Goal: Task Accomplishment & Management: Use online tool/utility

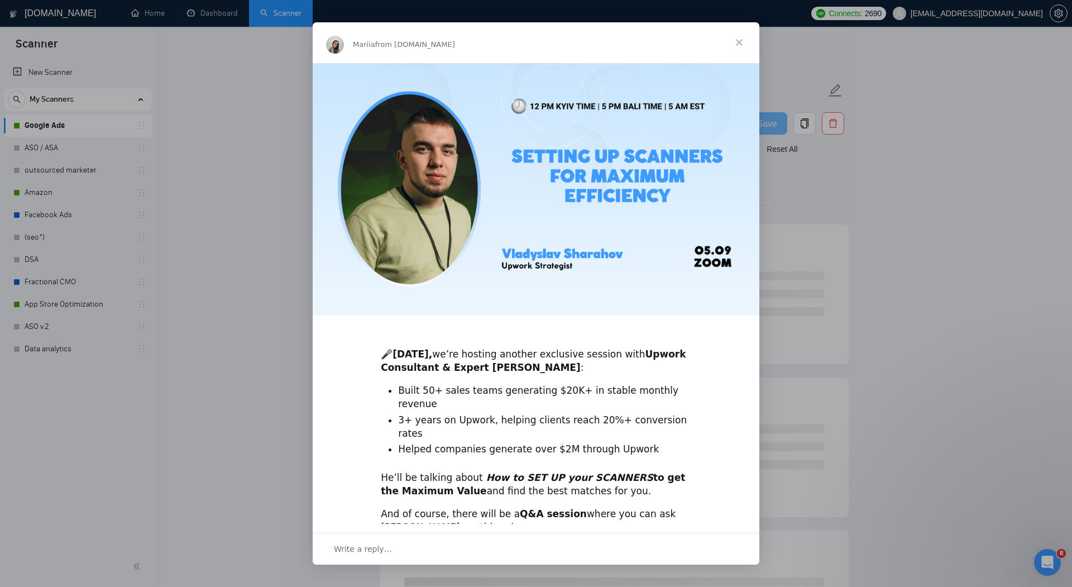
click at [738, 43] on span "Close" at bounding box center [739, 42] width 40 height 40
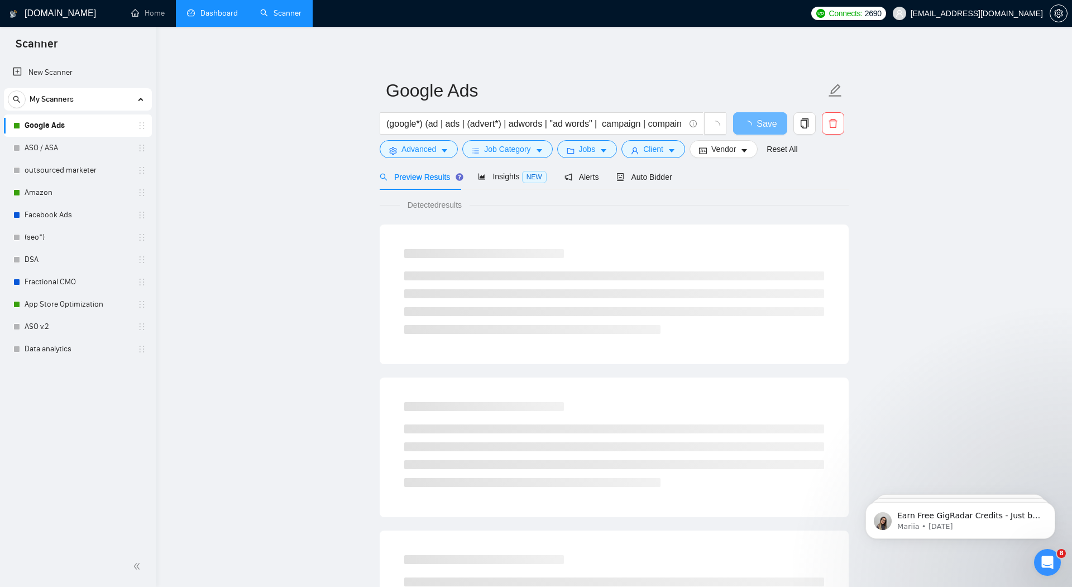
click at [216, 16] on link "Dashboard" at bounding box center [212, 12] width 51 height 9
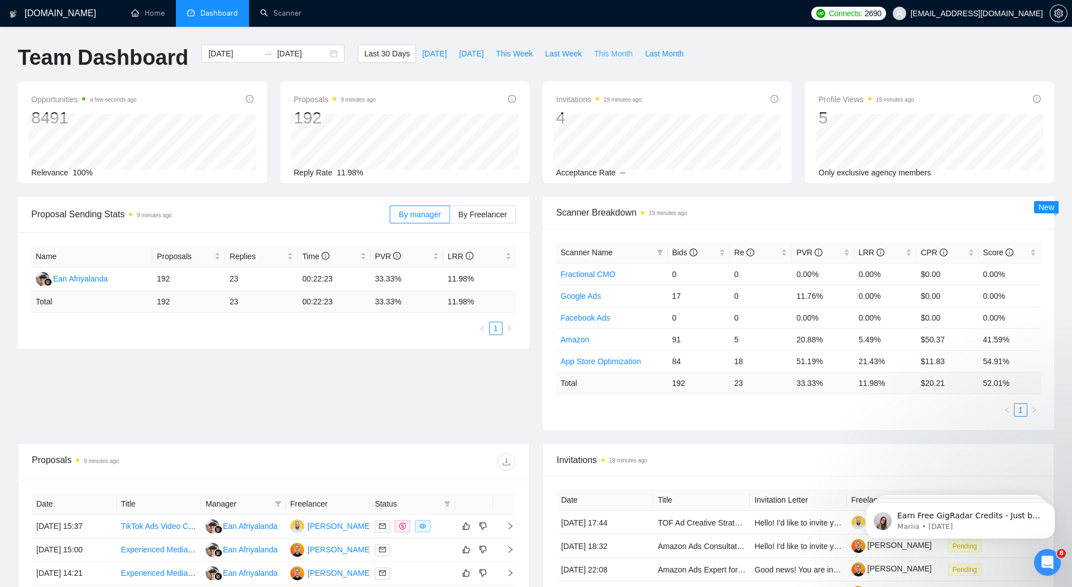
click at [612, 54] on span "This Month" at bounding box center [613, 53] width 39 height 12
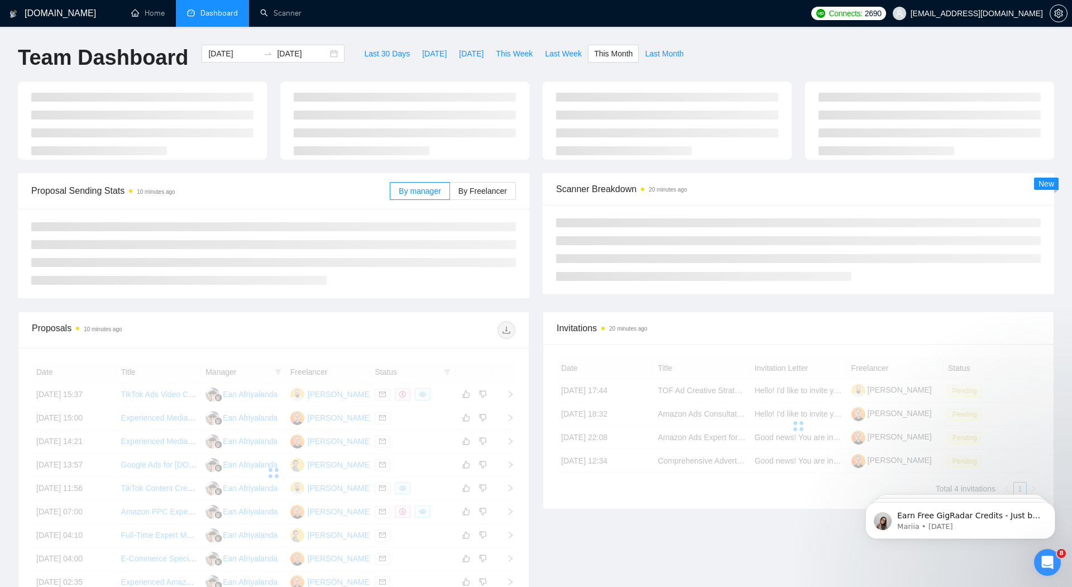
type input "[DATE]"
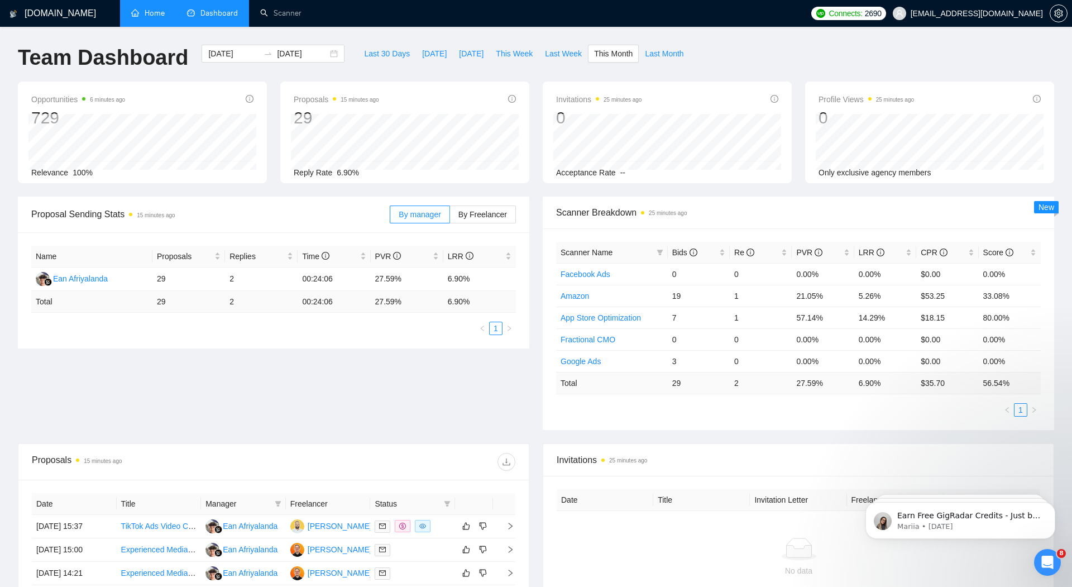
click at [156, 11] on link "Home" at bounding box center [147, 12] width 33 height 9
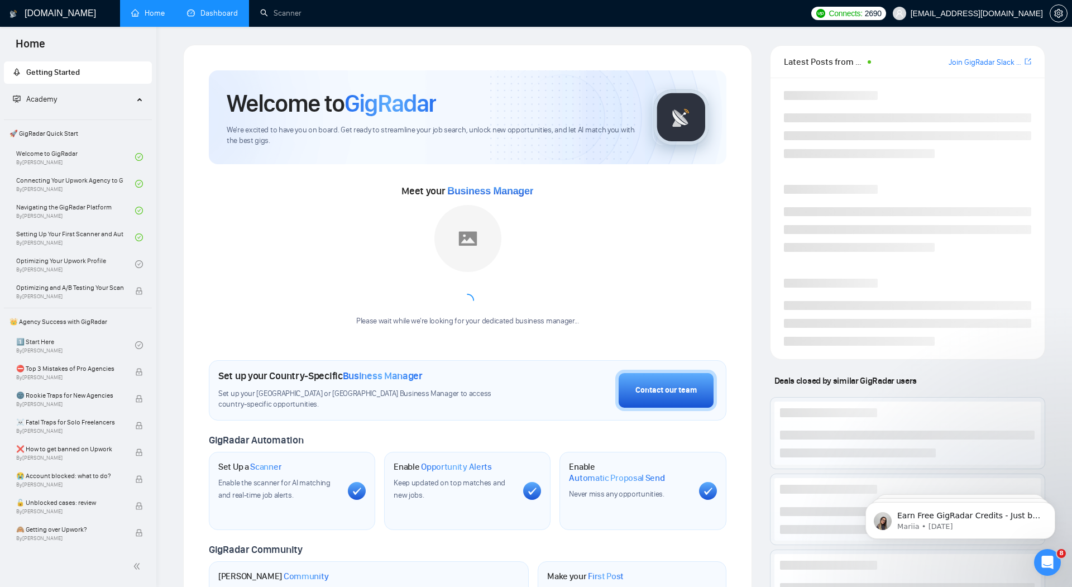
click at [217, 12] on link "Dashboard" at bounding box center [212, 12] width 51 height 9
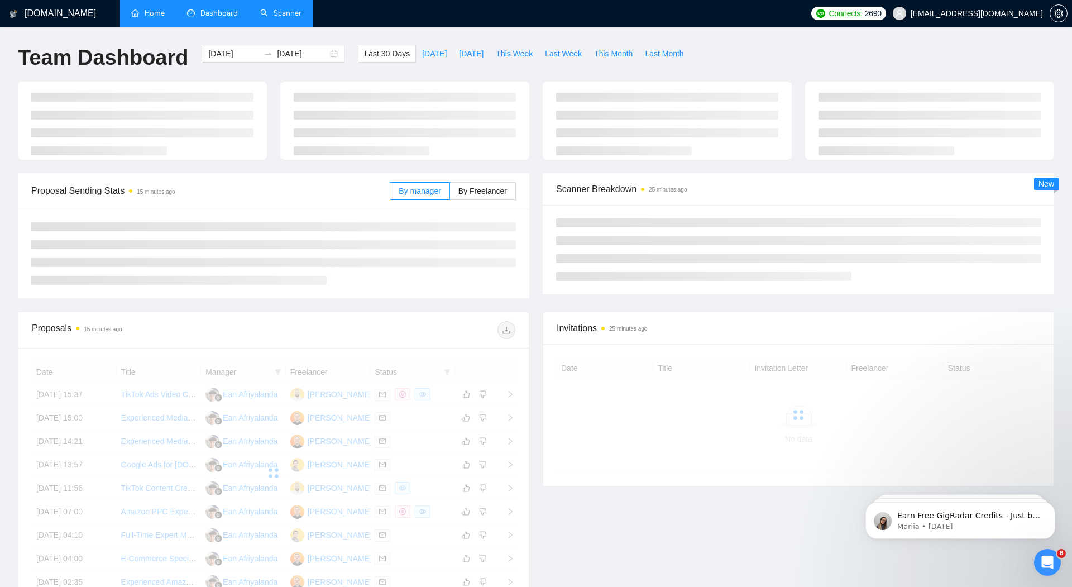
click at [275, 17] on link "Scanner" at bounding box center [280, 12] width 41 height 9
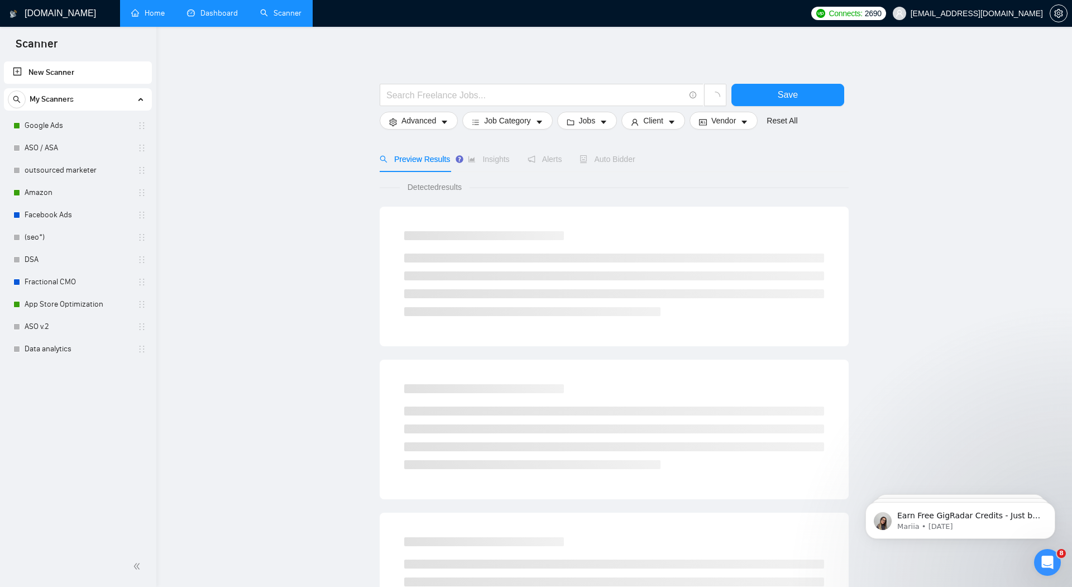
click at [209, 12] on link "Dashboard" at bounding box center [212, 12] width 51 height 9
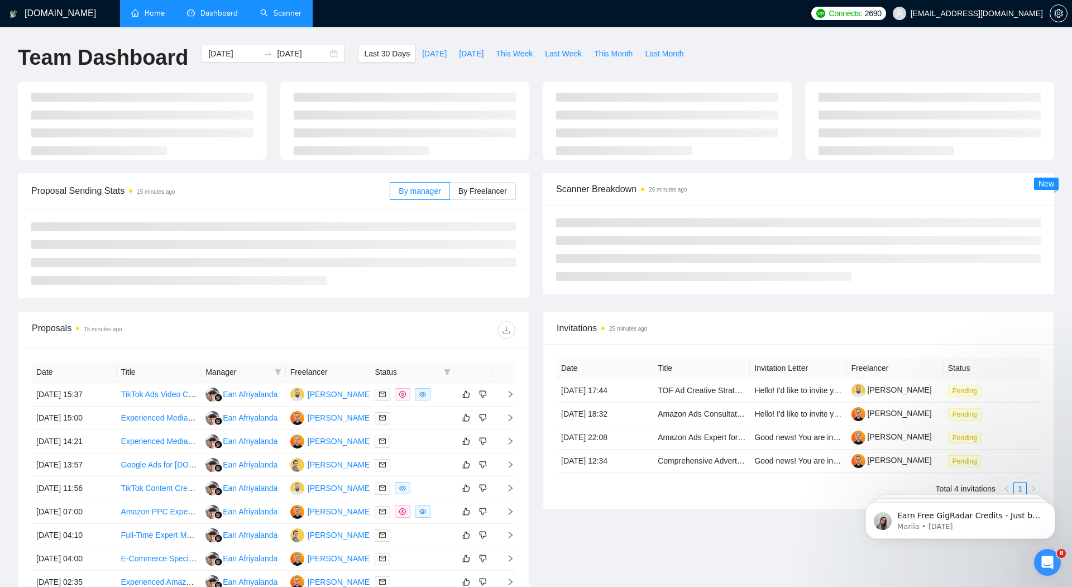
click at [285, 8] on link "Scanner" at bounding box center [280, 12] width 41 height 9
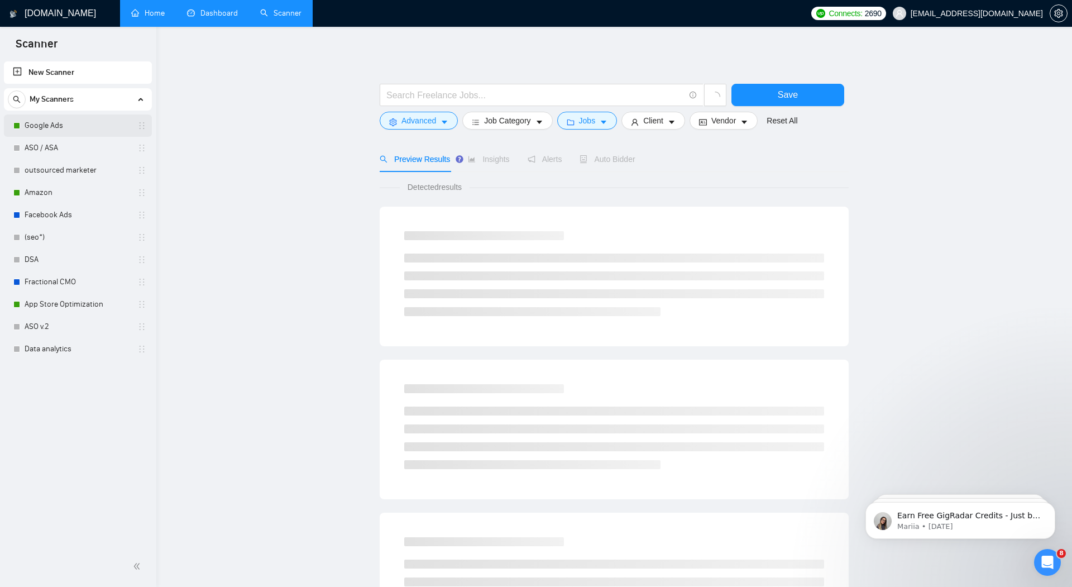
click at [92, 127] on link "Google Ads" at bounding box center [78, 125] width 106 height 22
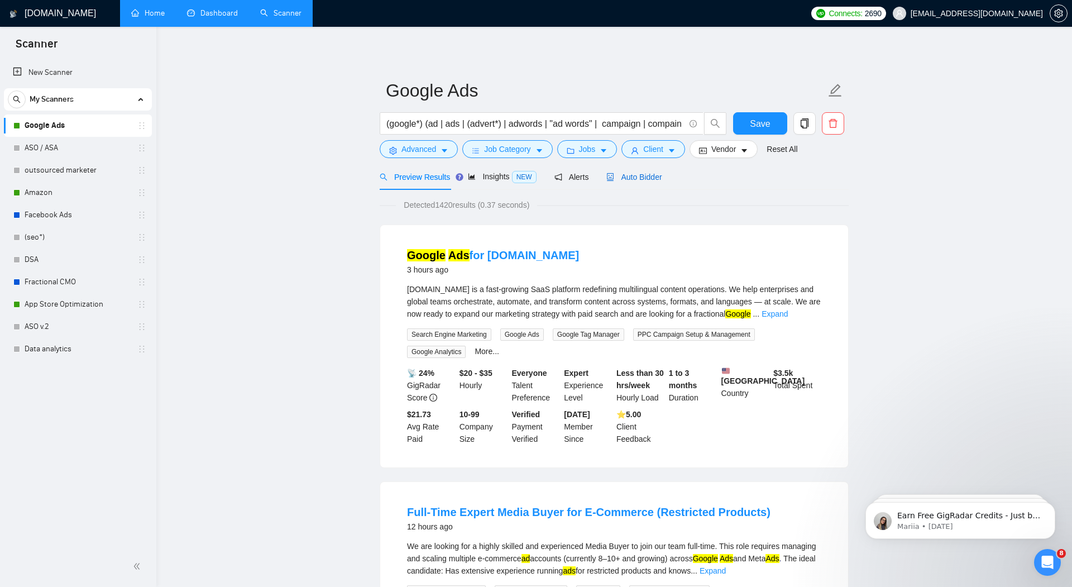
click at [647, 176] on span "Auto Bidder" at bounding box center [633, 177] width 55 height 9
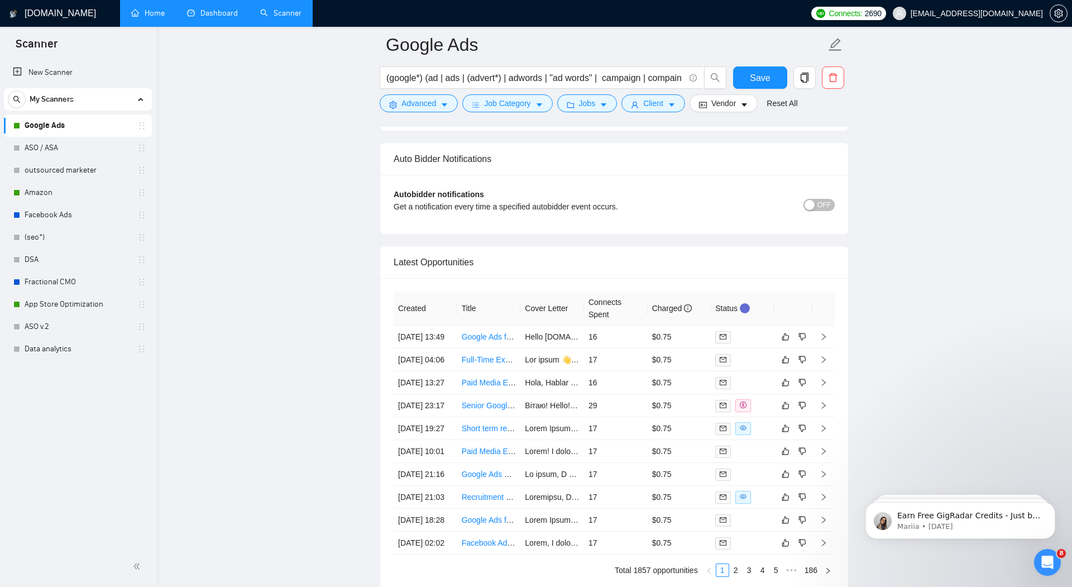
scroll to position [2729, 0]
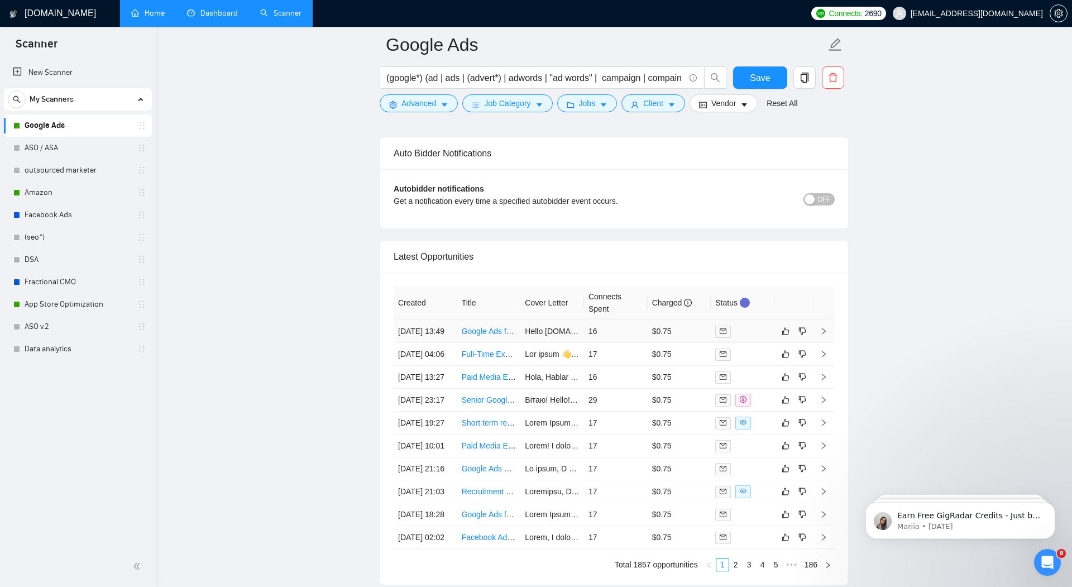
click at [826, 327] on icon "right" at bounding box center [824, 331] width 8 height 8
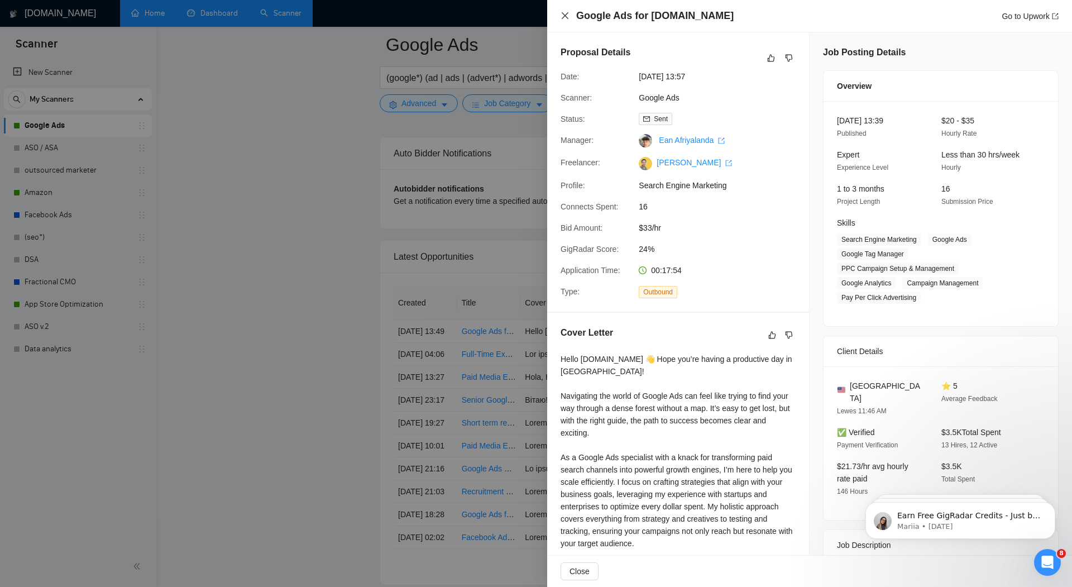
click at [567, 14] on icon "close" at bounding box center [565, 15] width 7 height 7
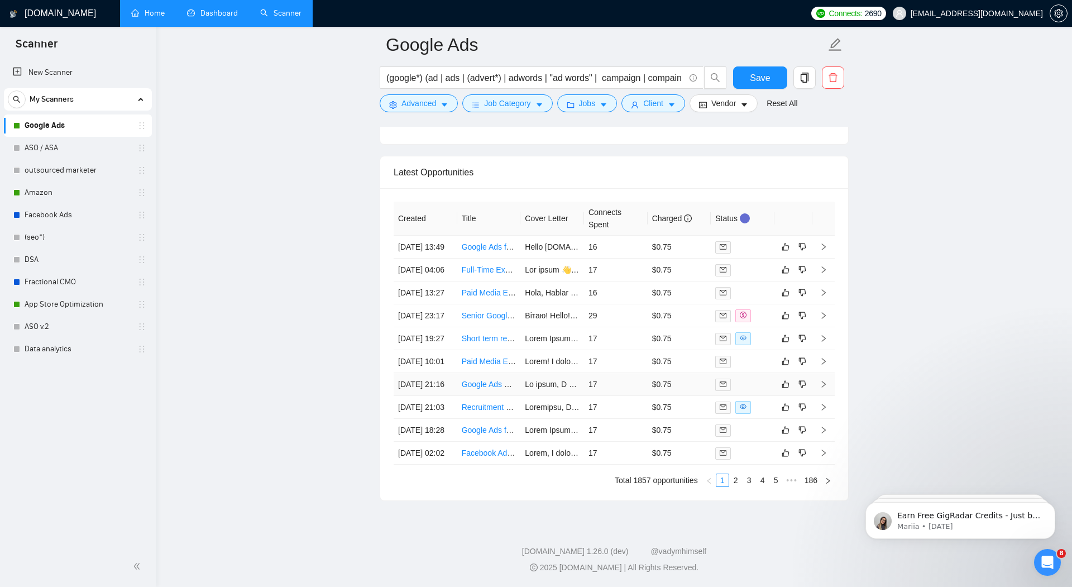
scroll to position [2914, 0]
click at [738, 482] on link "2" at bounding box center [736, 480] width 12 height 12
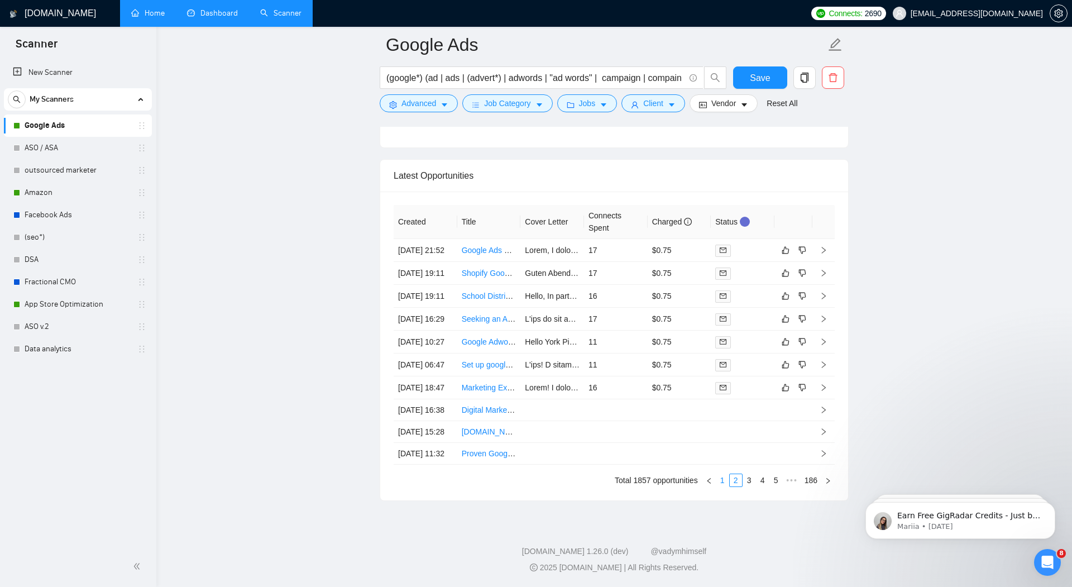
click at [723, 482] on link "1" at bounding box center [722, 480] width 12 height 12
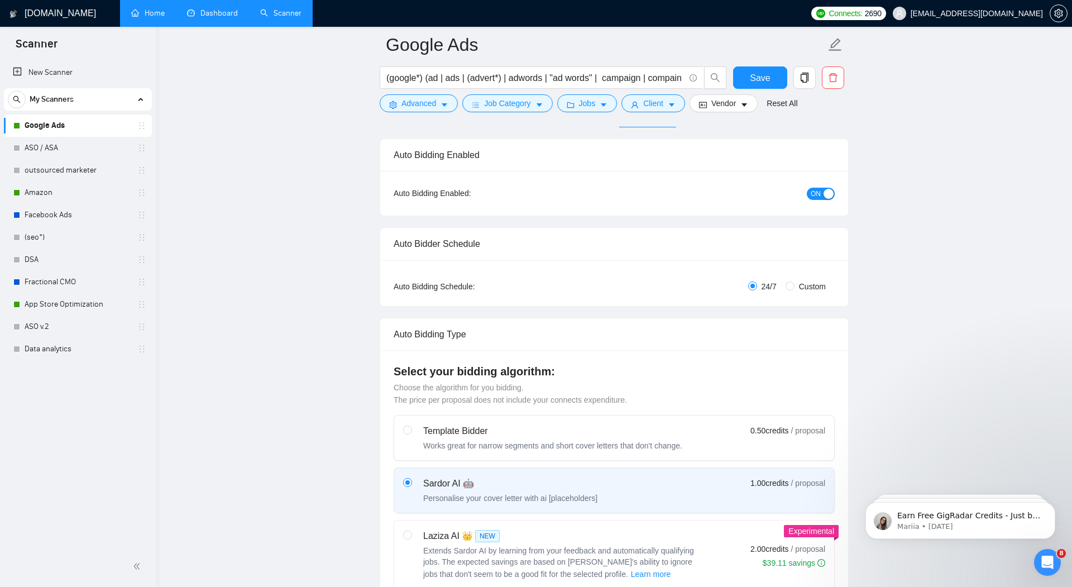
scroll to position [70, 0]
